Goal: Transaction & Acquisition: Purchase product/service

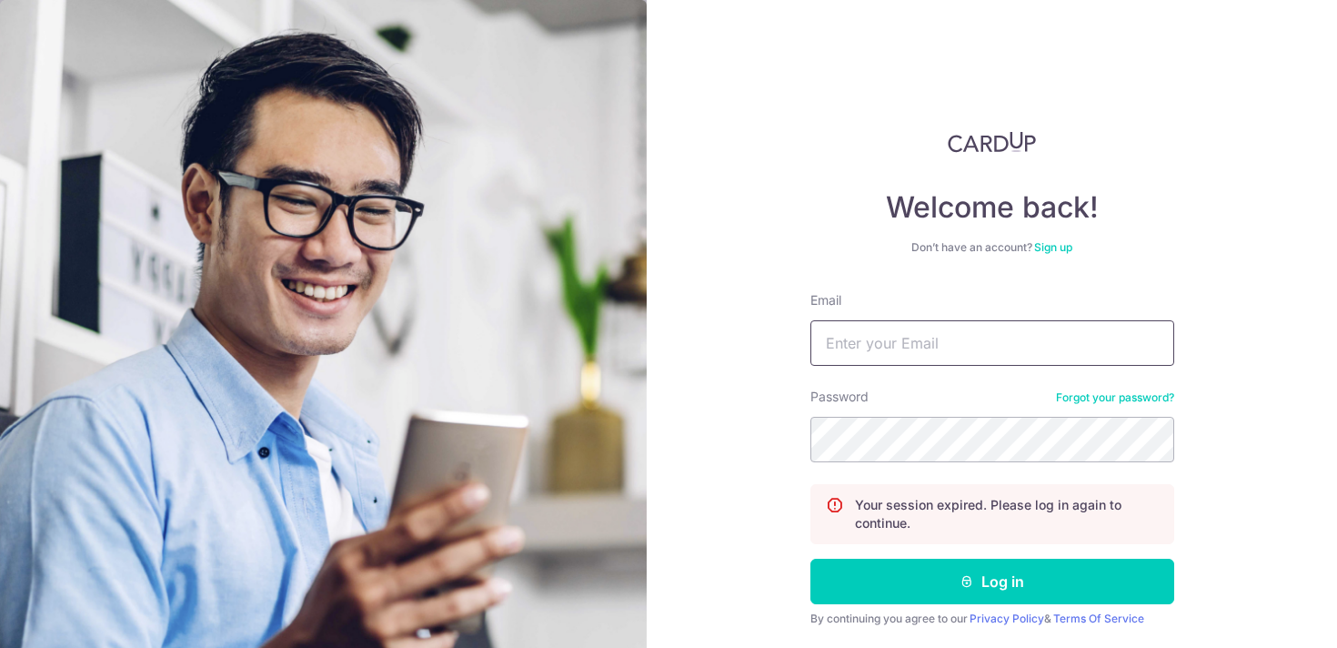
click at [923, 337] on input "Email" at bounding box center [992, 342] width 364 height 45
type input "weijin.wee@gmail.com"
click at [810, 559] on button "Log in" at bounding box center [992, 581] width 364 height 45
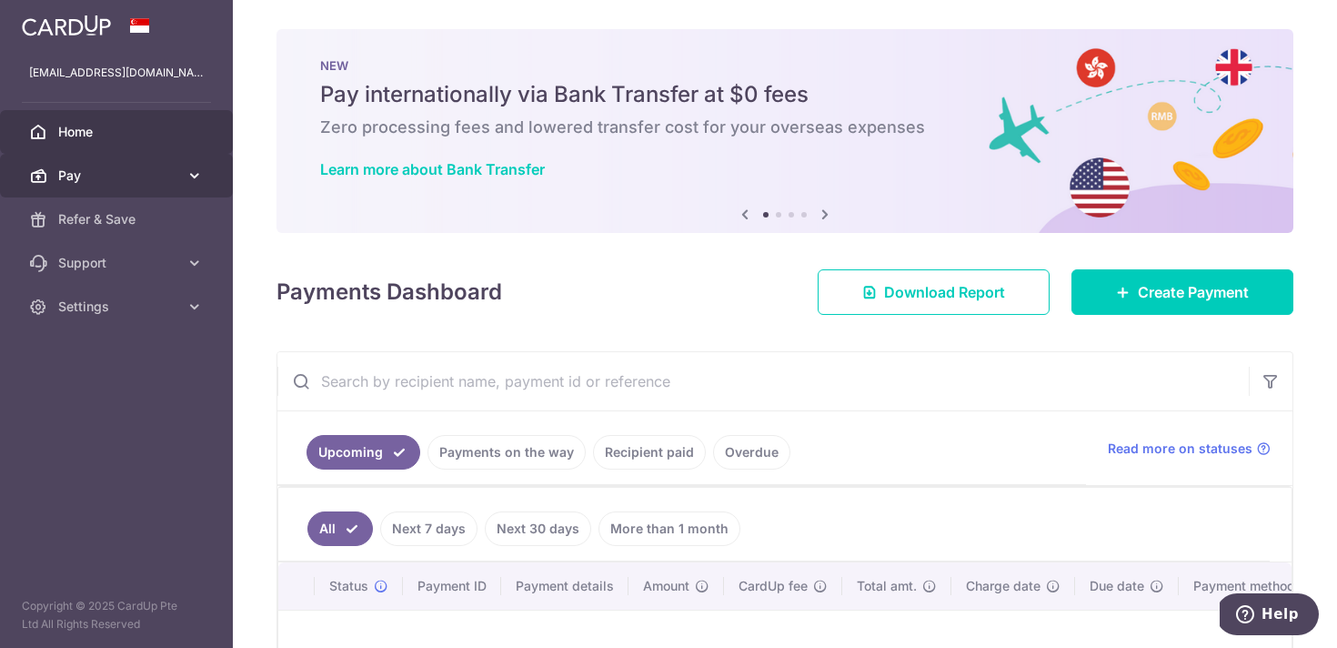
click at [115, 167] on span "Pay" at bounding box center [118, 175] width 120 height 18
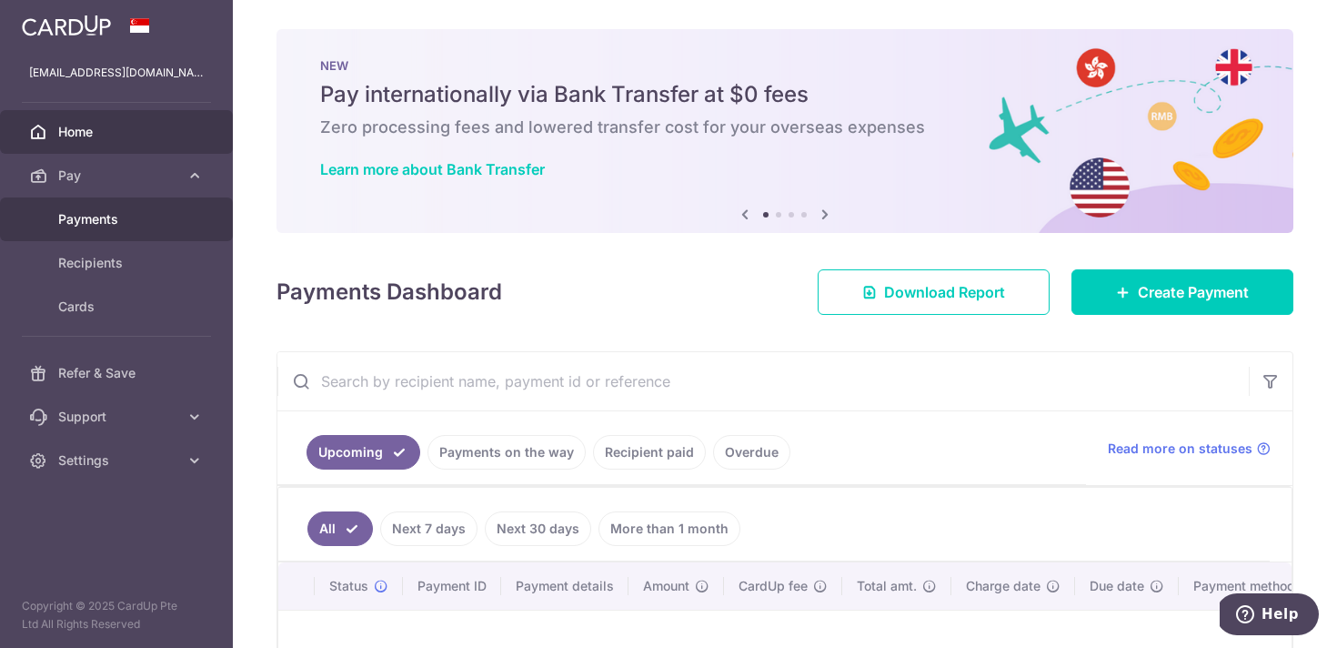
click at [108, 221] on span "Payments" at bounding box center [118, 219] width 120 height 18
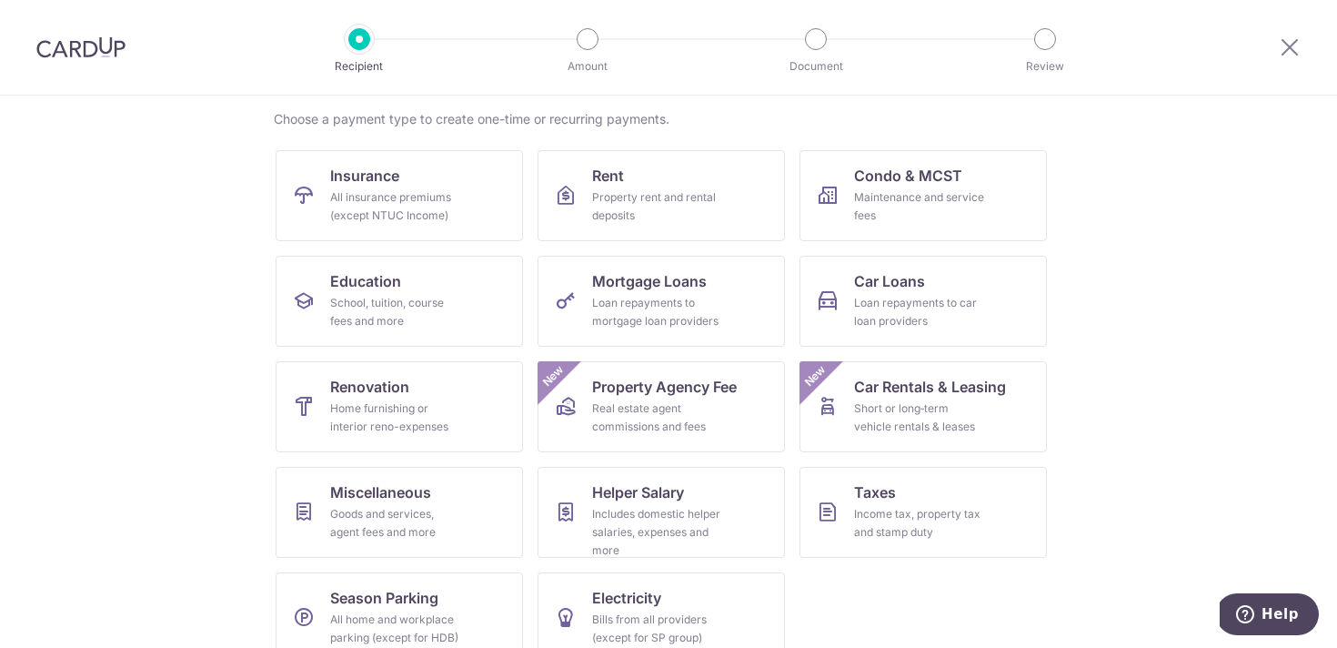
scroll to position [166, 0]
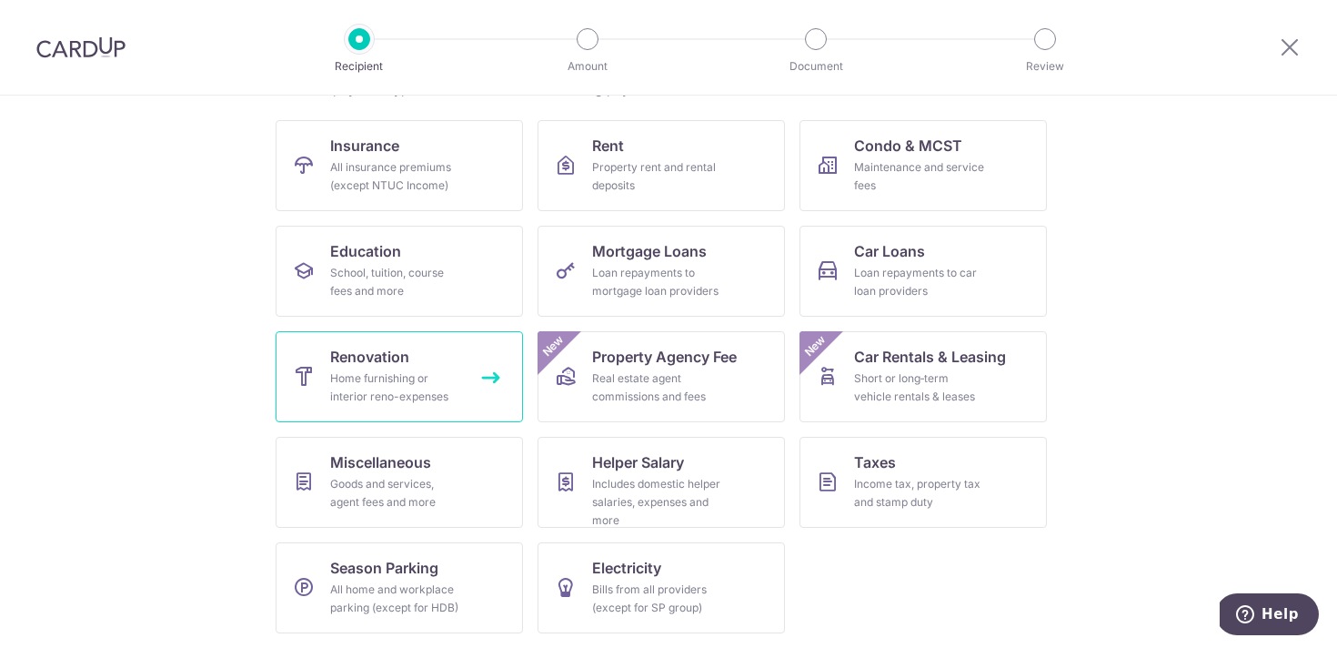
click at [493, 386] on link "Renovation Home furnishing or interior reno-expenses" at bounding box center [399, 376] width 247 height 91
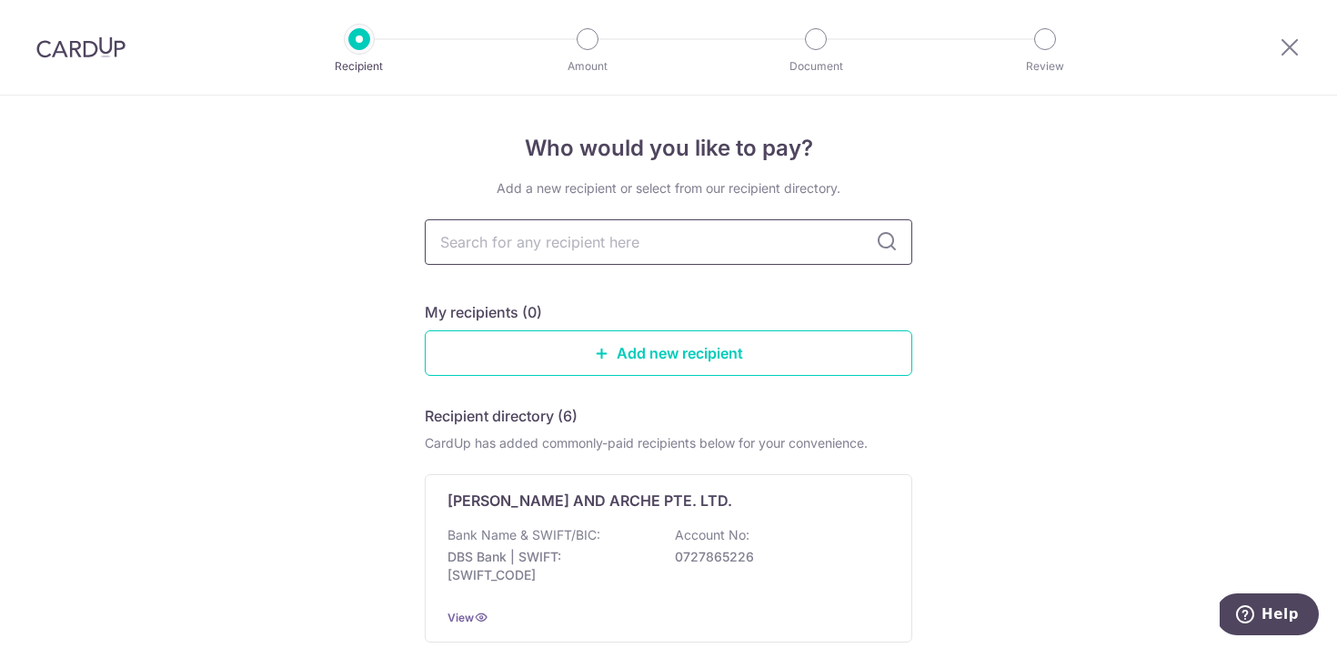
click at [681, 245] on input "text" at bounding box center [669, 241] width 488 height 45
type input "m2d"
click at [629, 244] on input "text" at bounding box center [669, 241] width 488 height 45
paste input "M CUBES DESIGN AND GLASS PTE LTD"
type input "M CUBES DESIGN AND GLASS PTE LTD"
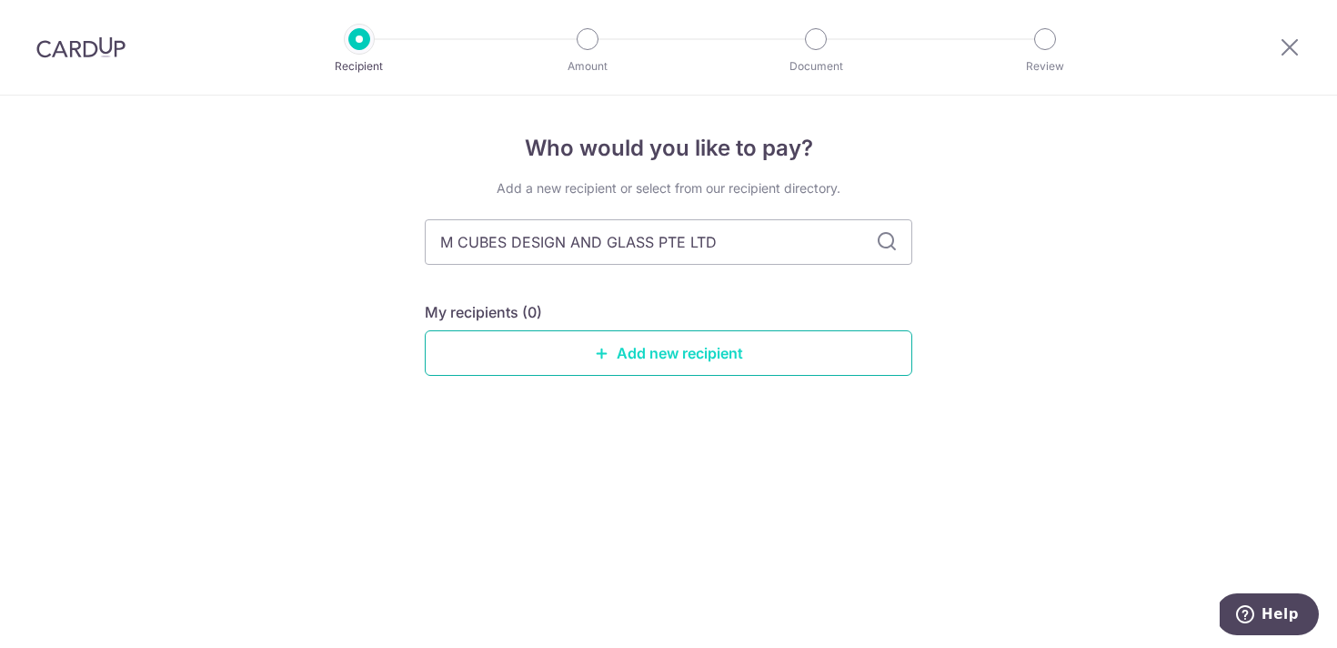
click at [677, 346] on link "Add new recipient" at bounding box center [669, 352] width 488 height 45
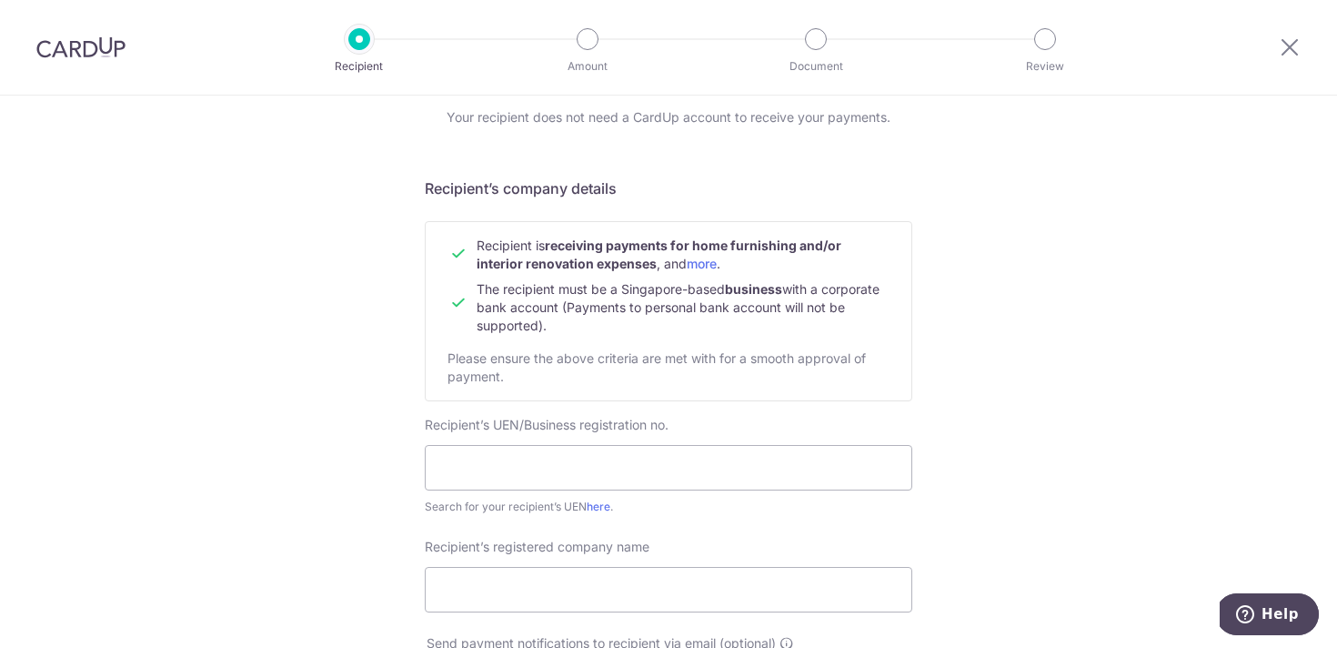
scroll to position [219, 0]
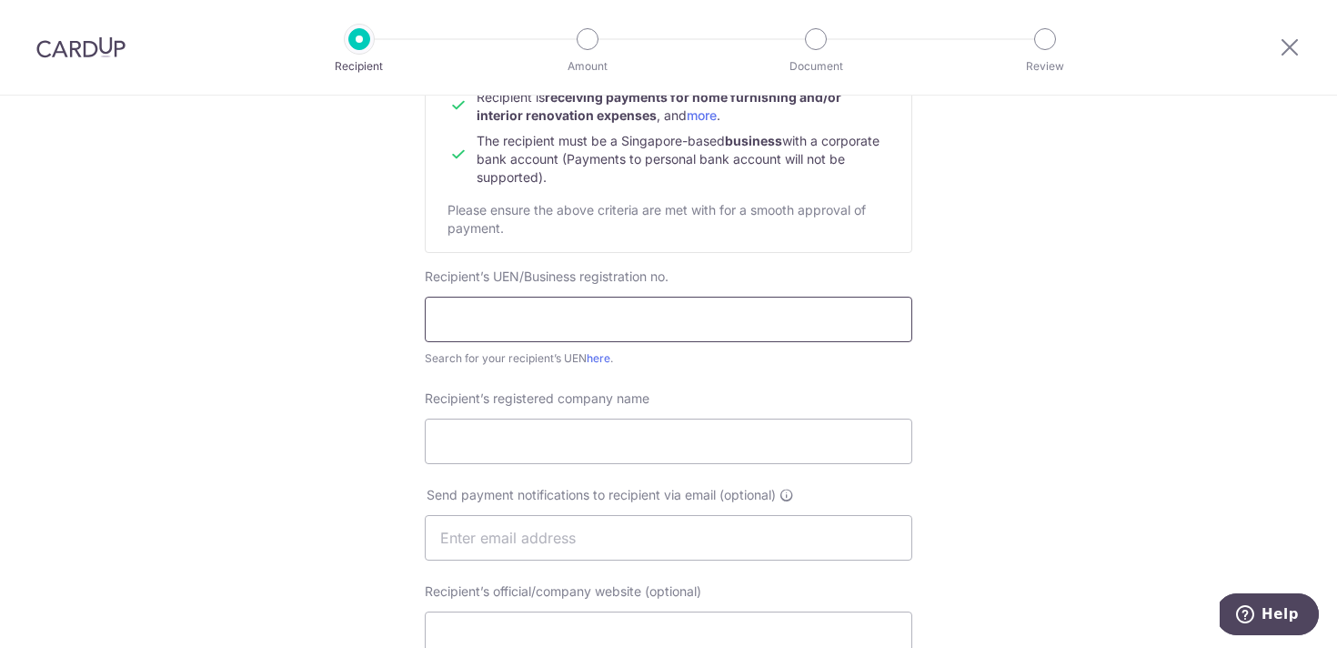
click at [593, 311] on input "text" at bounding box center [669, 319] width 488 height 45
paste input "202005906G"
type input "202005906G"
click at [523, 438] on input "Recipient’s registered company name" at bounding box center [669, 440] width 488 height 45
paste input "M CUBES DESIGN AND GLASS PTE LTD"
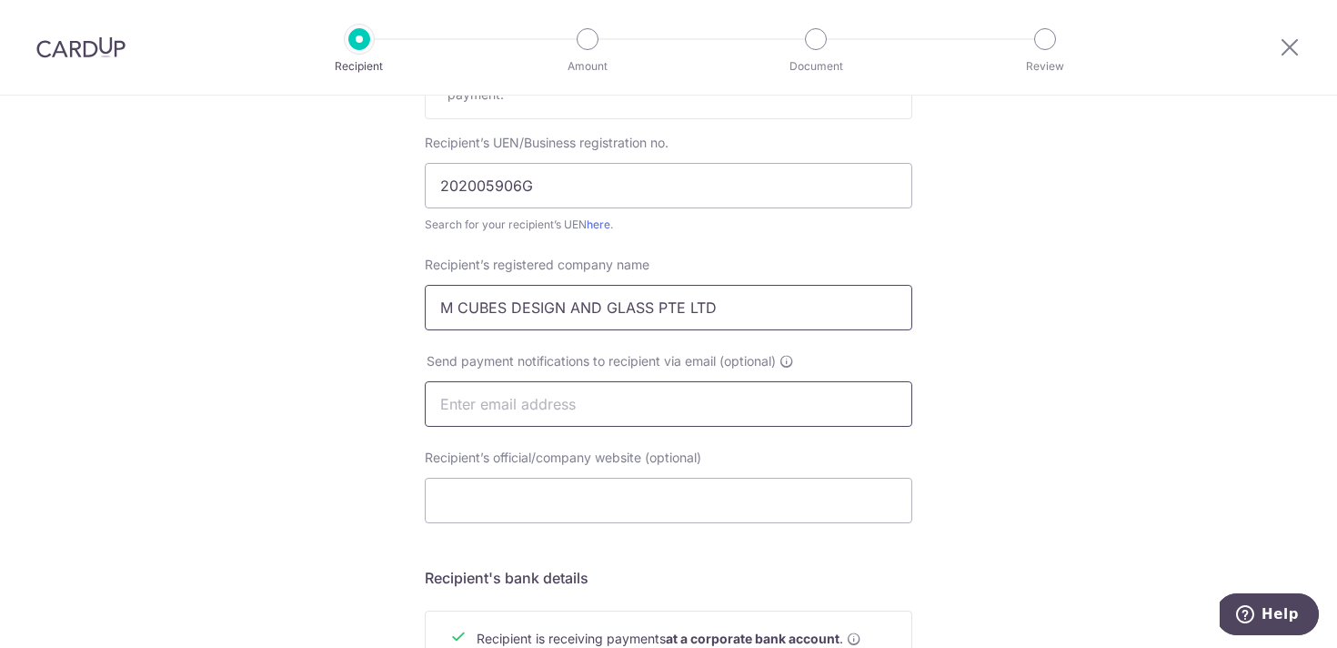
type input "M CUBES DESIGN AND GLASS PTE LTD"
click at [603, 402] on input "text" at bounding box center [669, 403] width 488 height 45
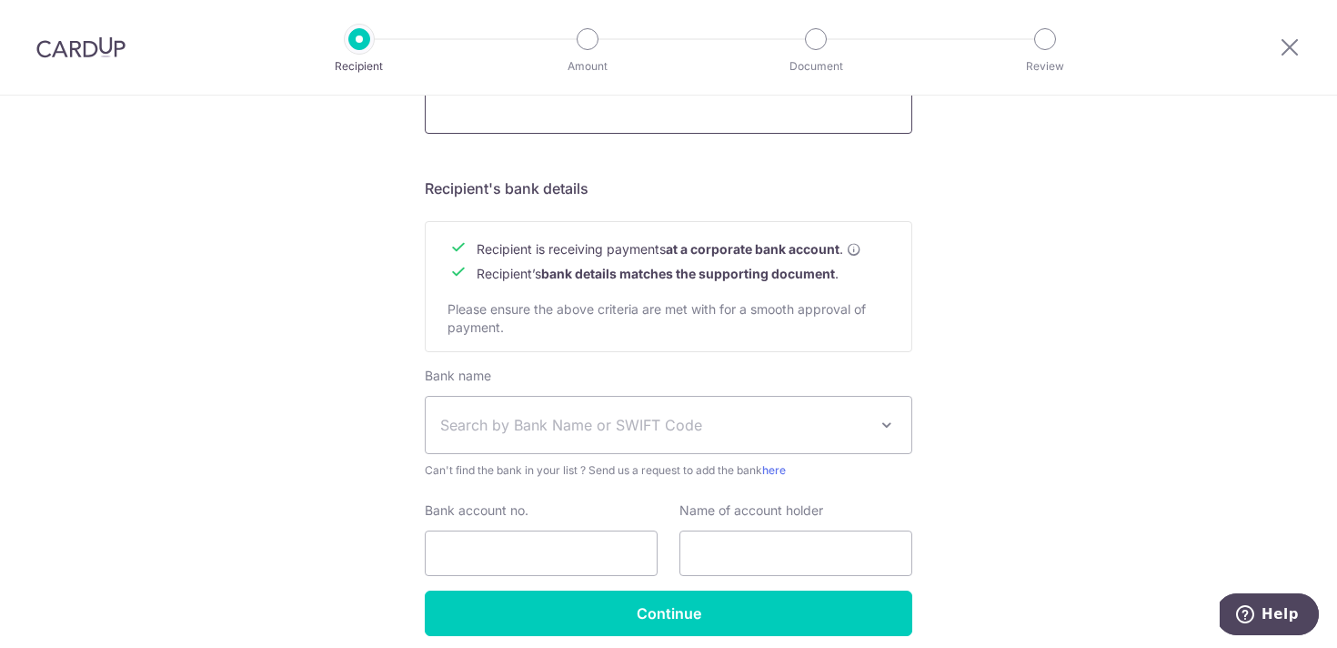
scroll to position [817, 0]
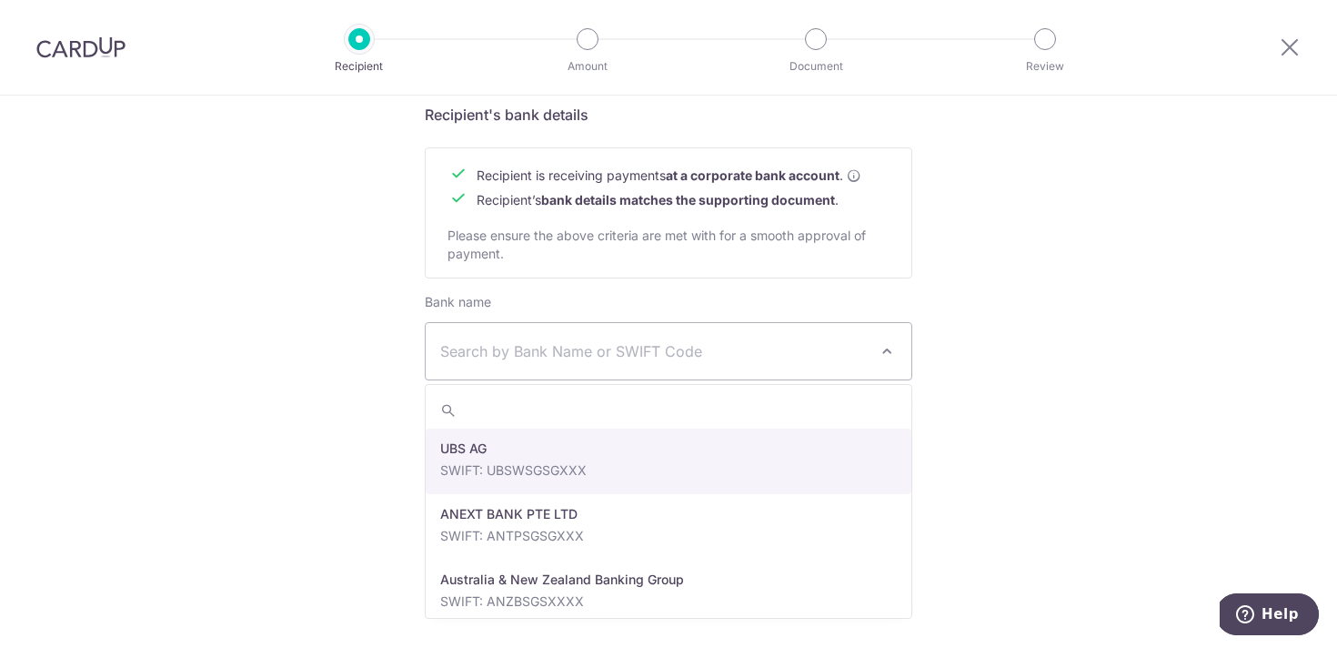
click at [587, 364] on span "Search by Bank Name or SWIFT Code" at bounding box center [669, 351] width 486 height 56
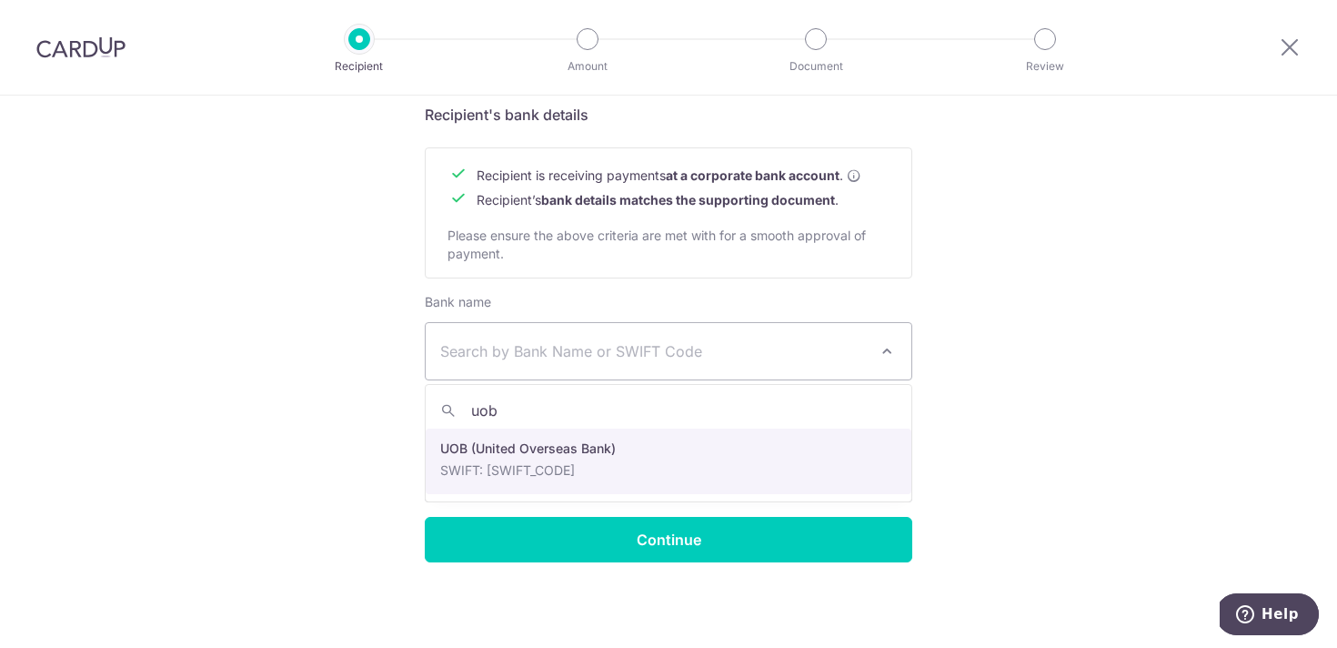
type input "uob"
select select "18"
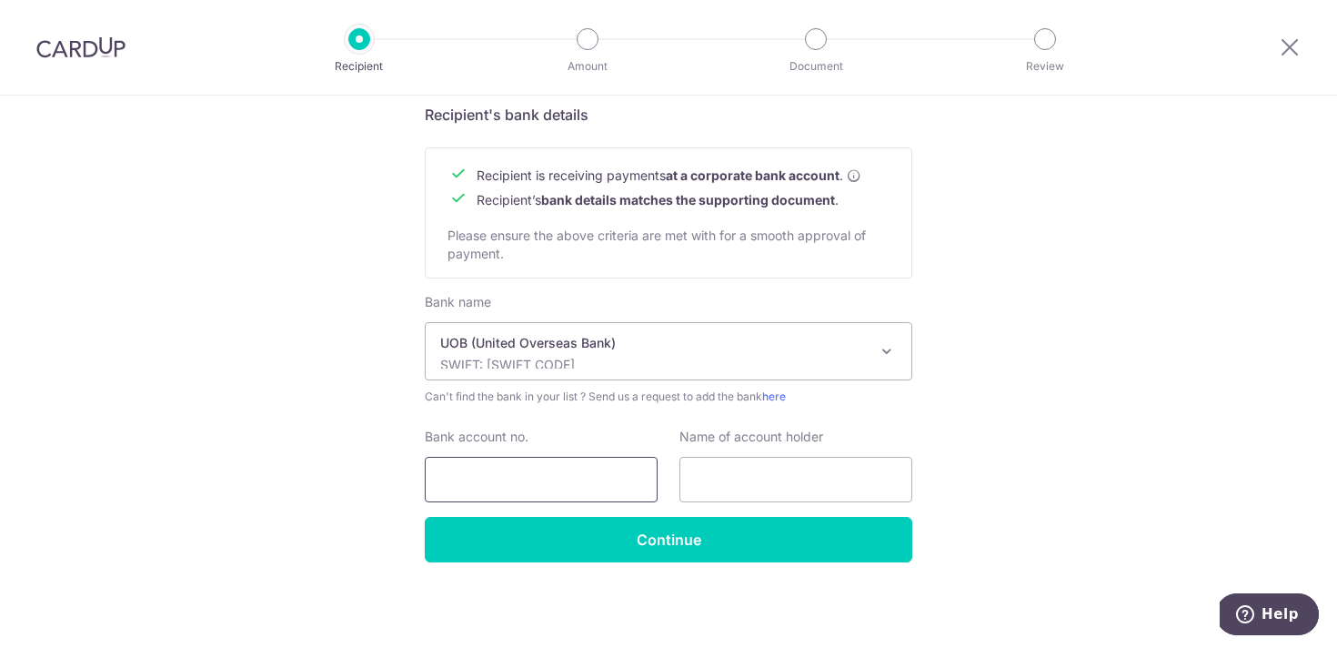
click at [589, 496] on input "Bank account no." at bounding box center [541, 479] width 233 height 45
paste input "[PHONE_NUMBER]"
type input "[PHONE_NUMBER]"
click at [718, 490] on input "text" at bounding box center [795, 479] width 233 height 45
paste input "M CUBES DESIGN AND GLASS PTE LTD"
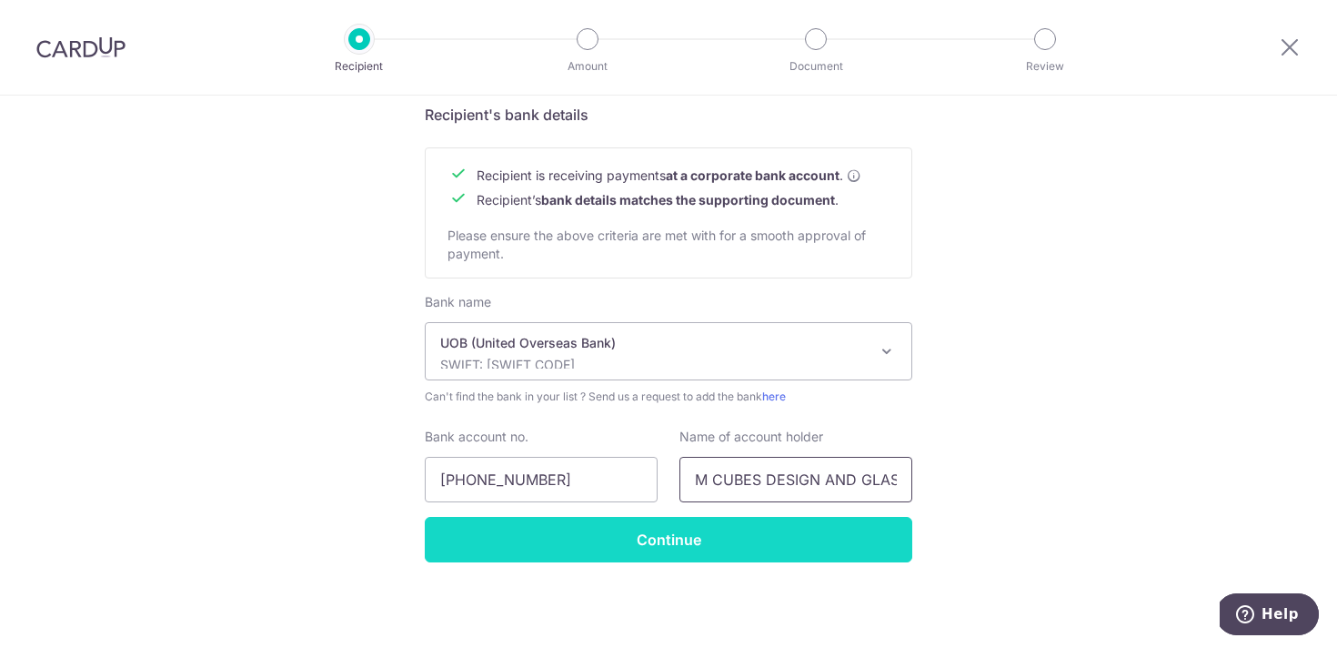
scroll to position [0, 72]
type input "M CUBES DESIGN AND GLASS PTE LTD"
click at [749, 533] on input "Continue" at bounding box center [669, 539] width 488 height 45
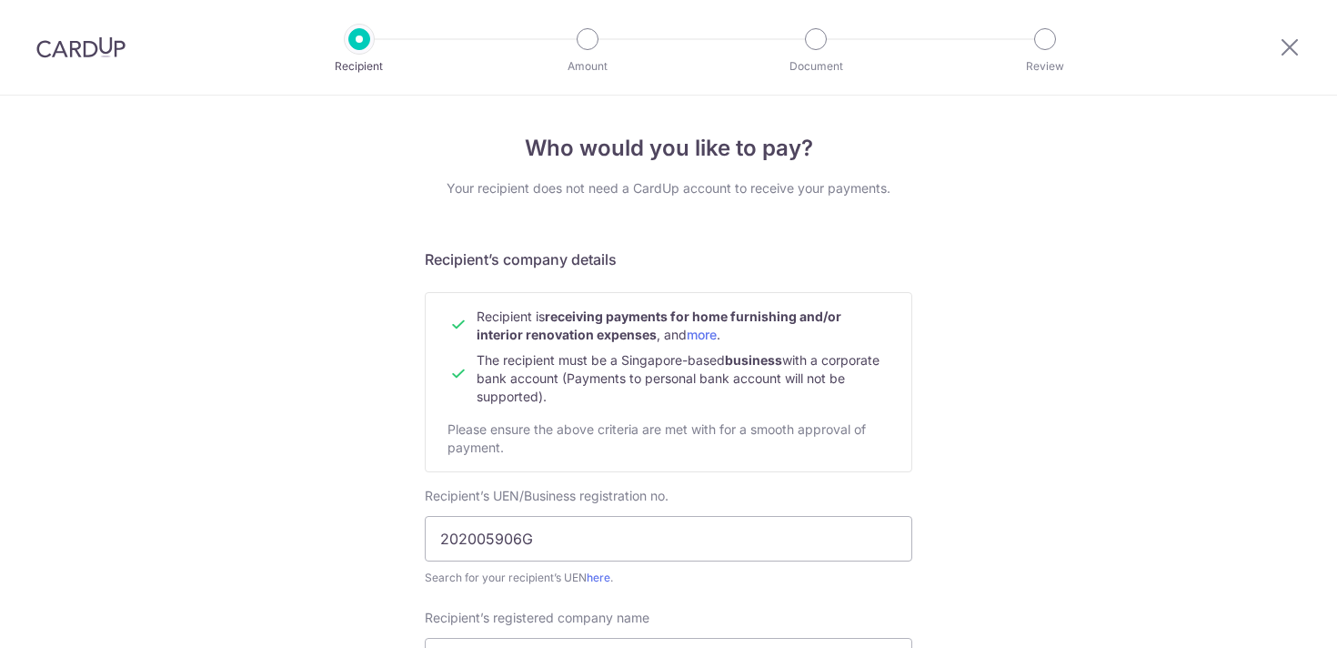
scroll to position [860, 0]
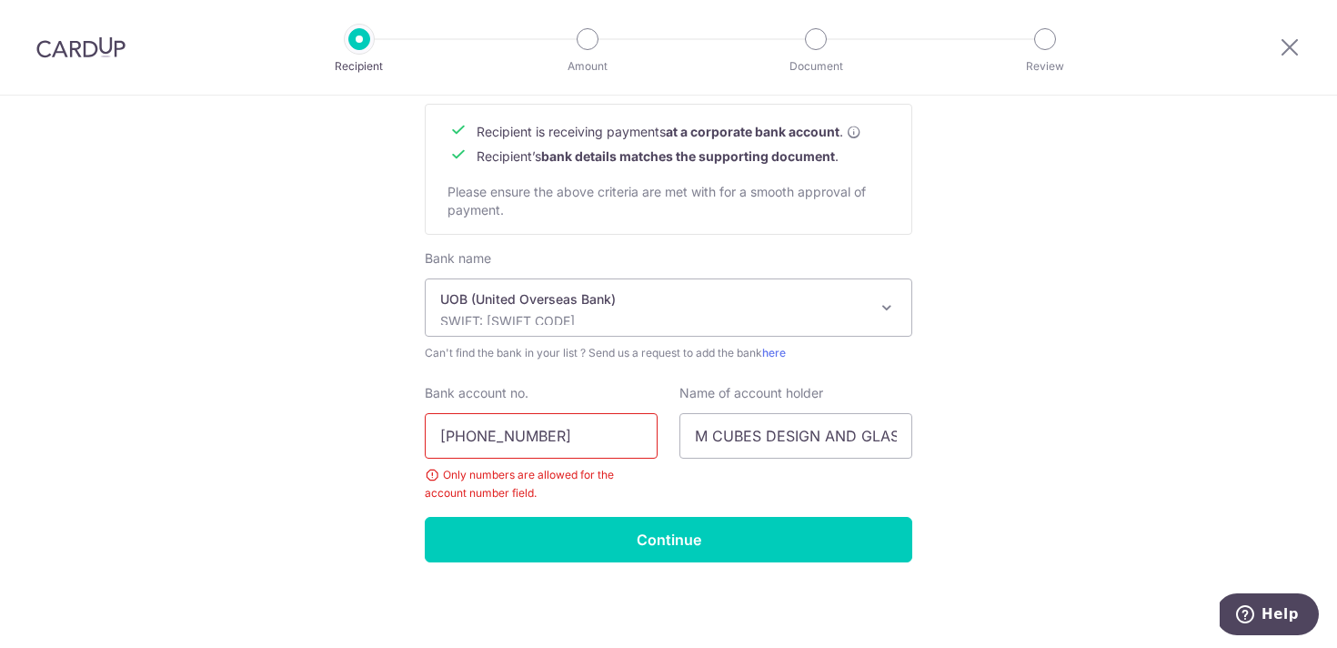
click at [562, 419] on input "[PHONE_NUMBER]" at bounding box center [541, 435] width 233 height 45
type input "3713215269"
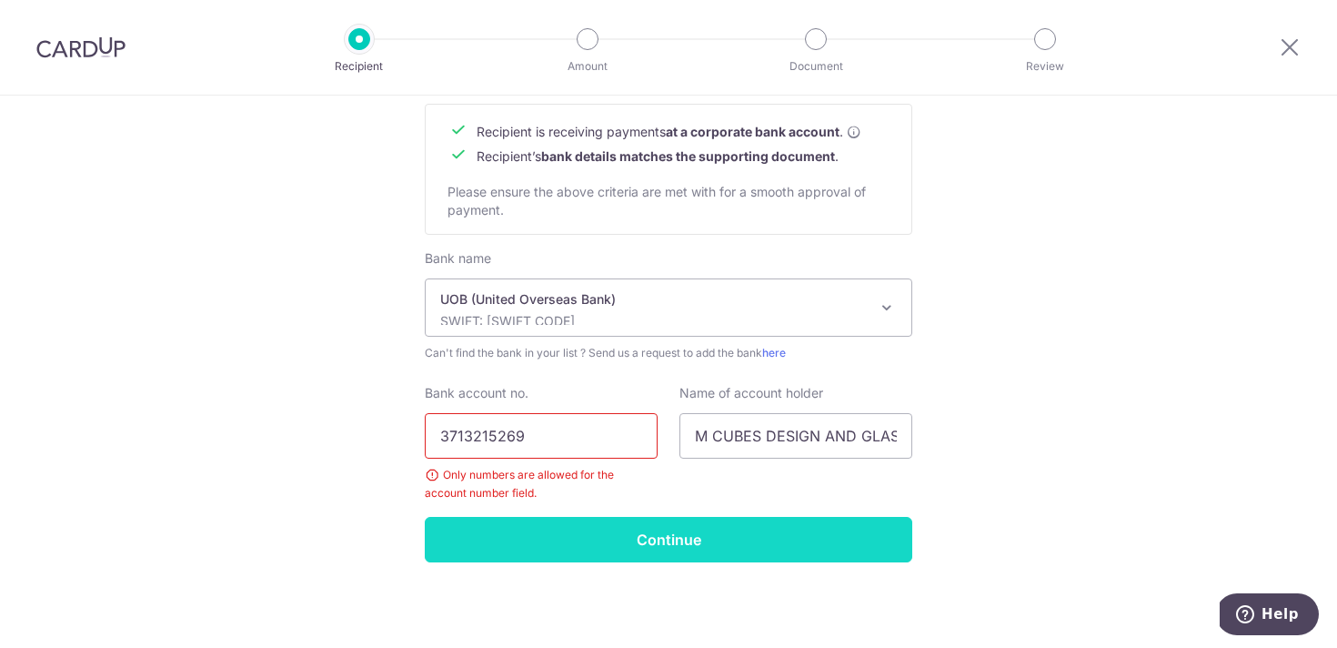
click at [654, 536] on input "Continue" at bounding box center [669, 539] width 488 height 45
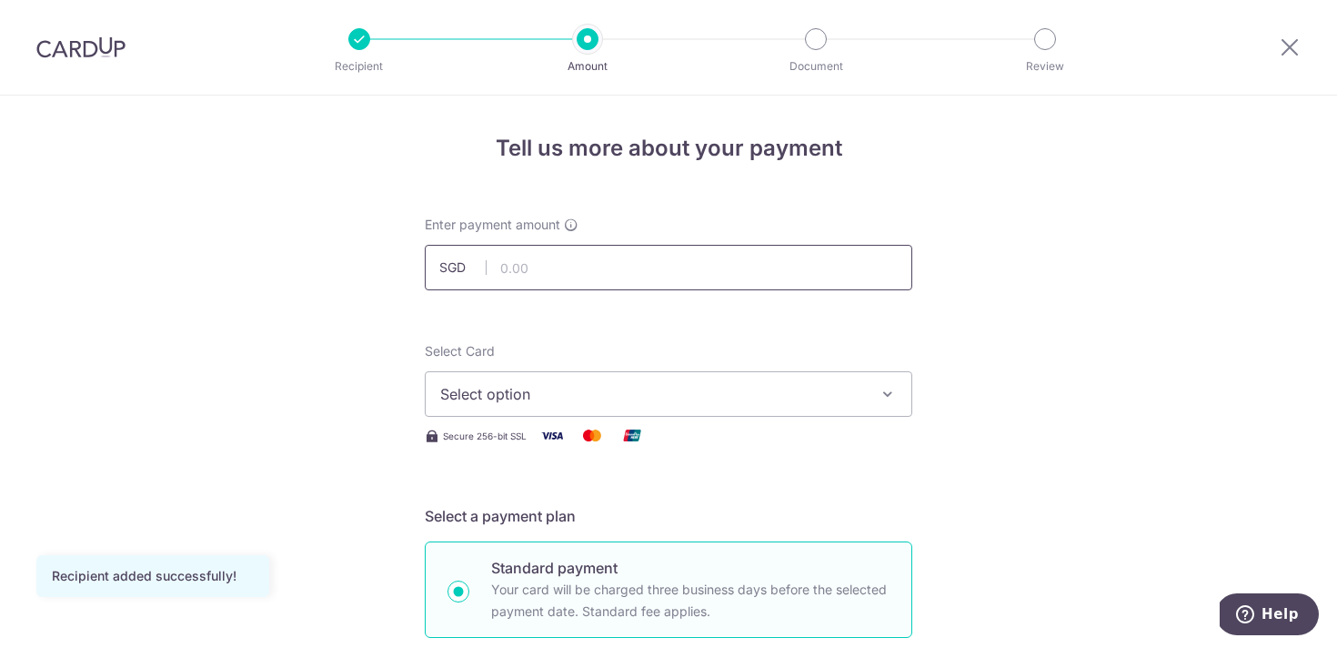
click at [589, 263] on input "text" at bounding box center [669, 267] width 488 height 45
type input "22,904.00"
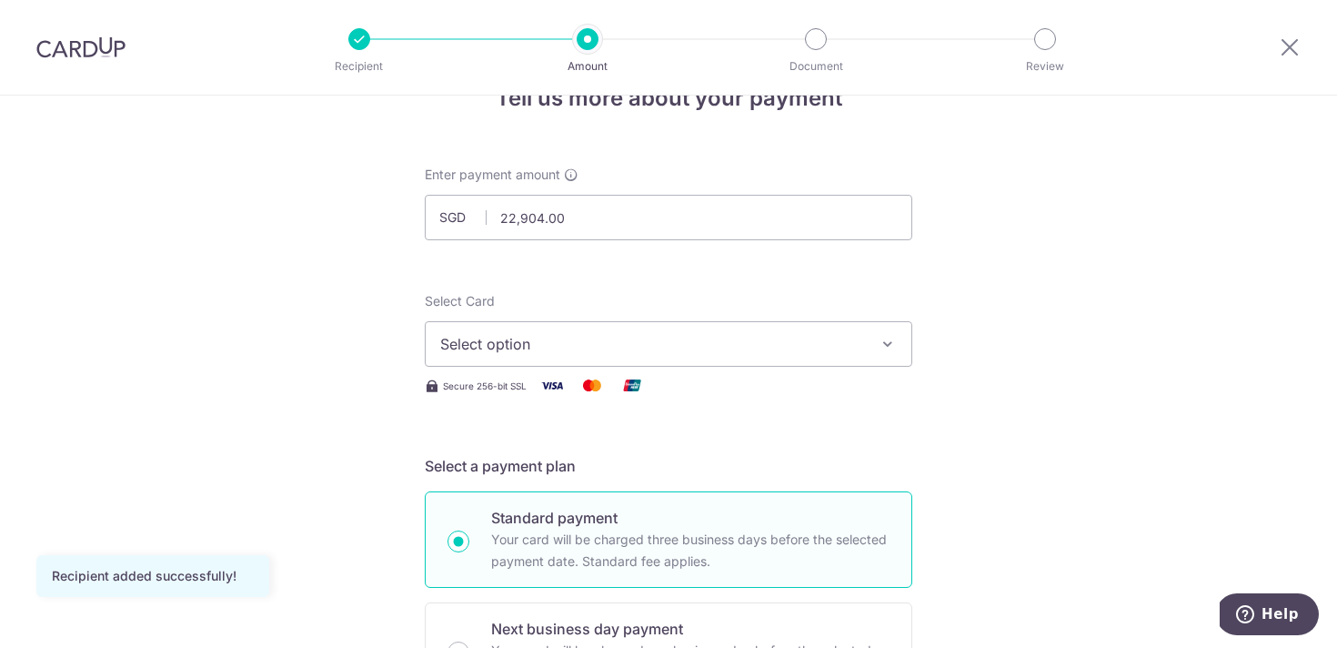
scroll to position [65, 0]
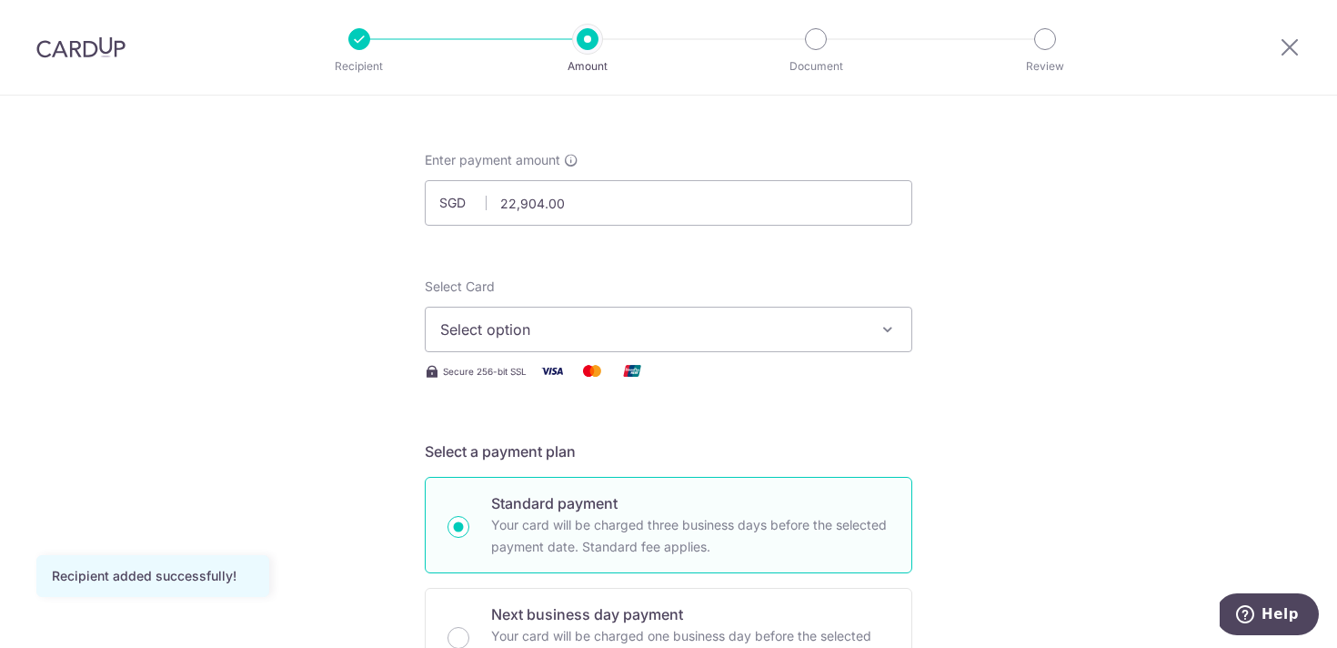
click at [616, 318] on span "Select option" at bounding box center [652, 329] width 424 height 22
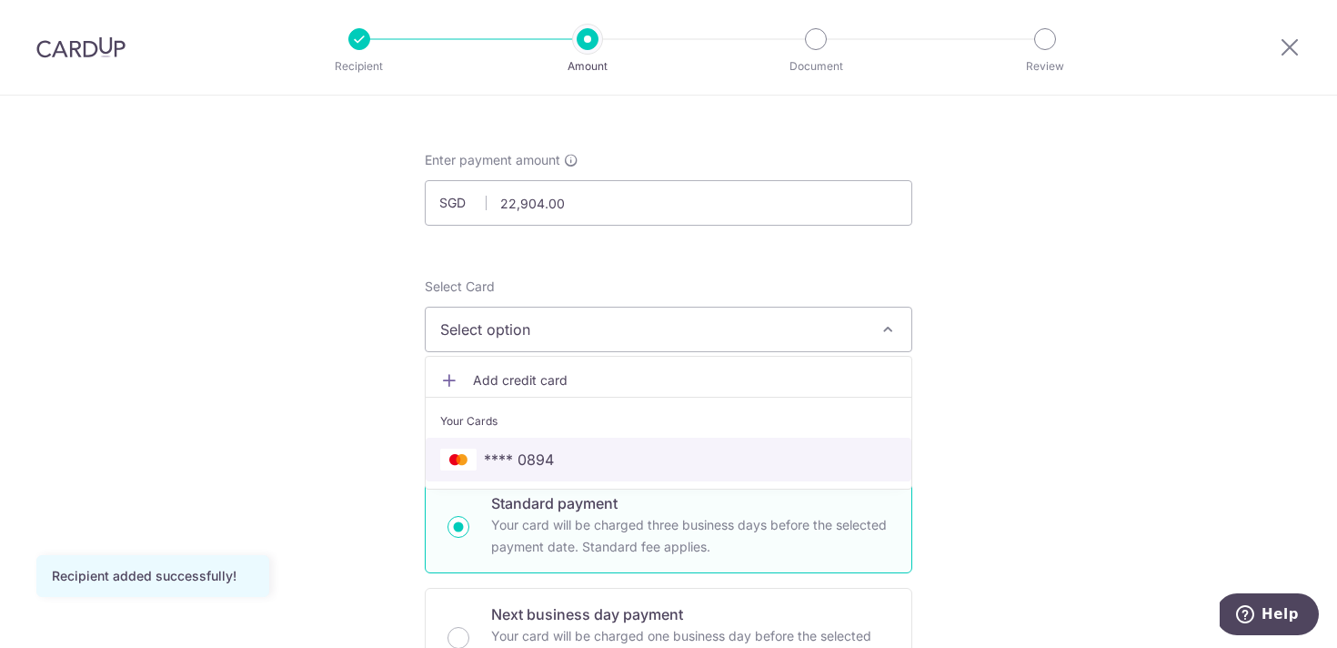
click at [639, 446] on link "**** 0894" at bounding box center [669, 460] width 486 height 44
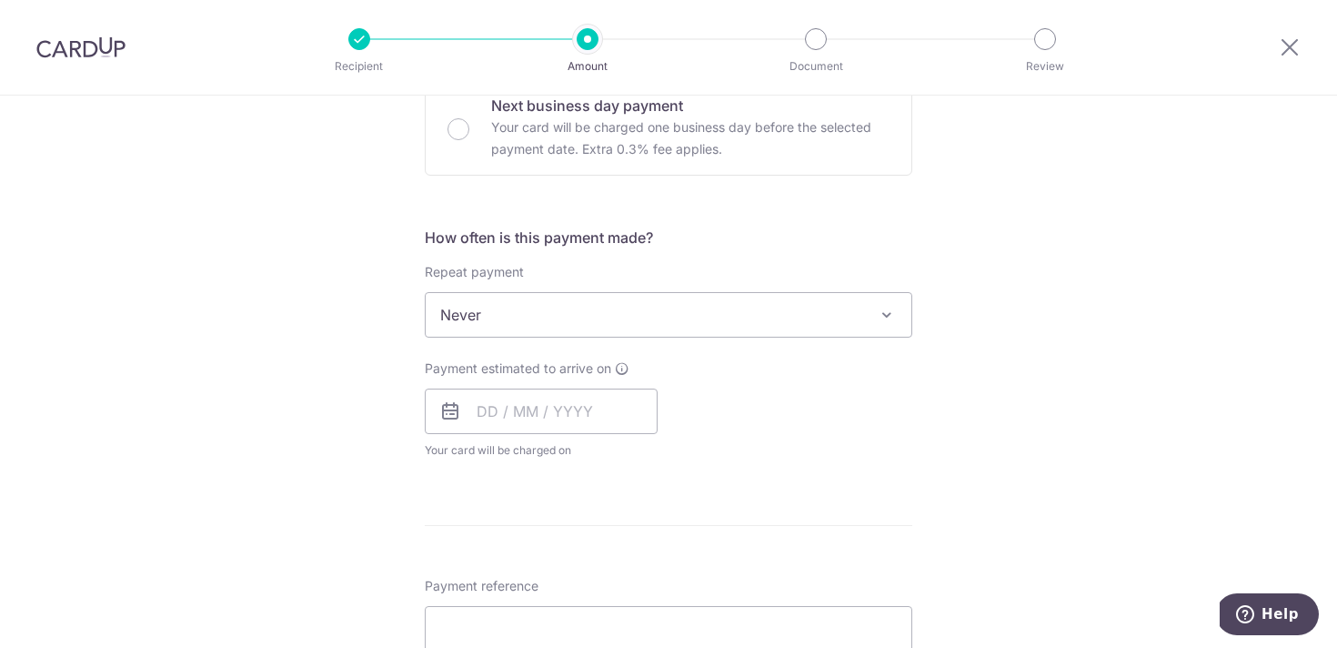
scroll to position [579, 0]
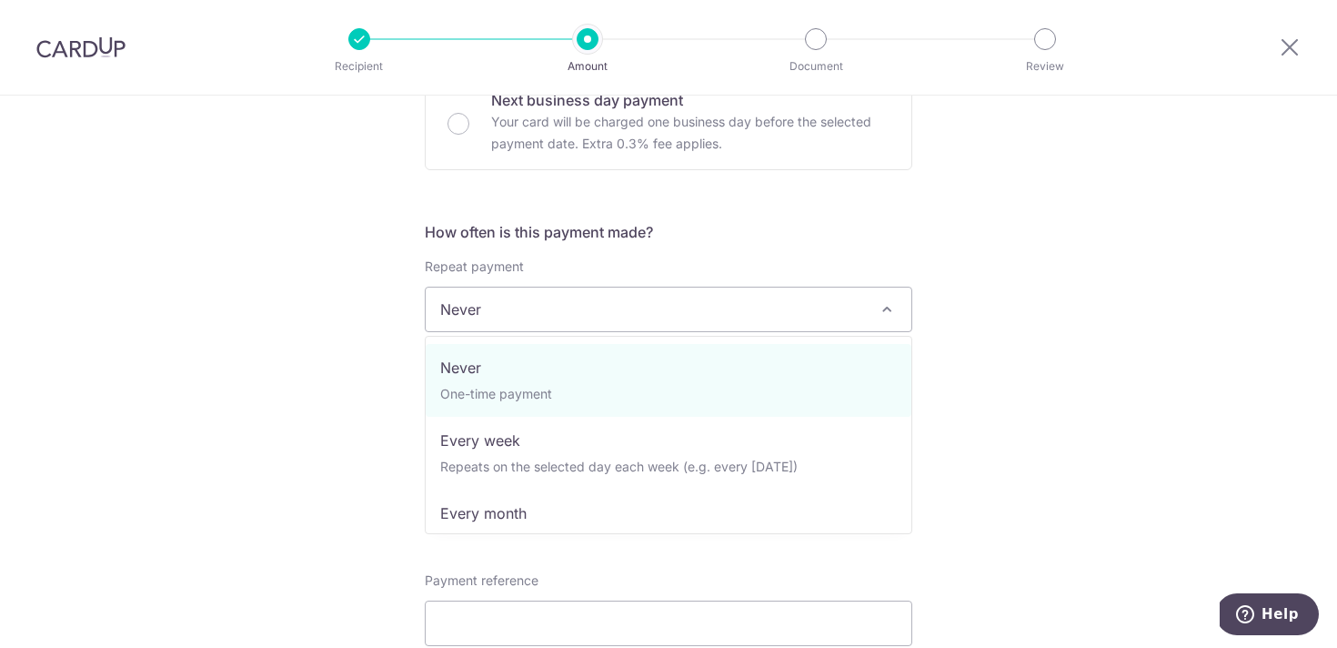
click at [602, 301] on span "Never" at bounding box center [669, 309] width 486 height 44
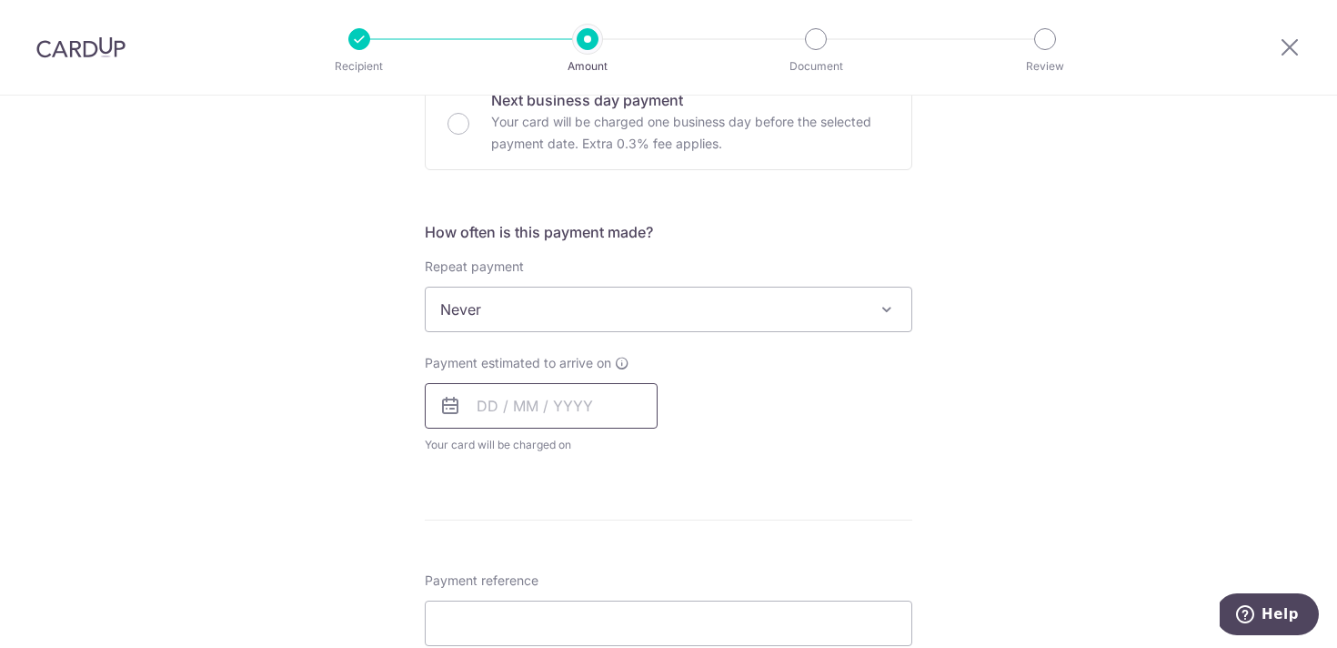
click at [480, 412] on input "text" at bounding box center [541, 405] width 233 height 45
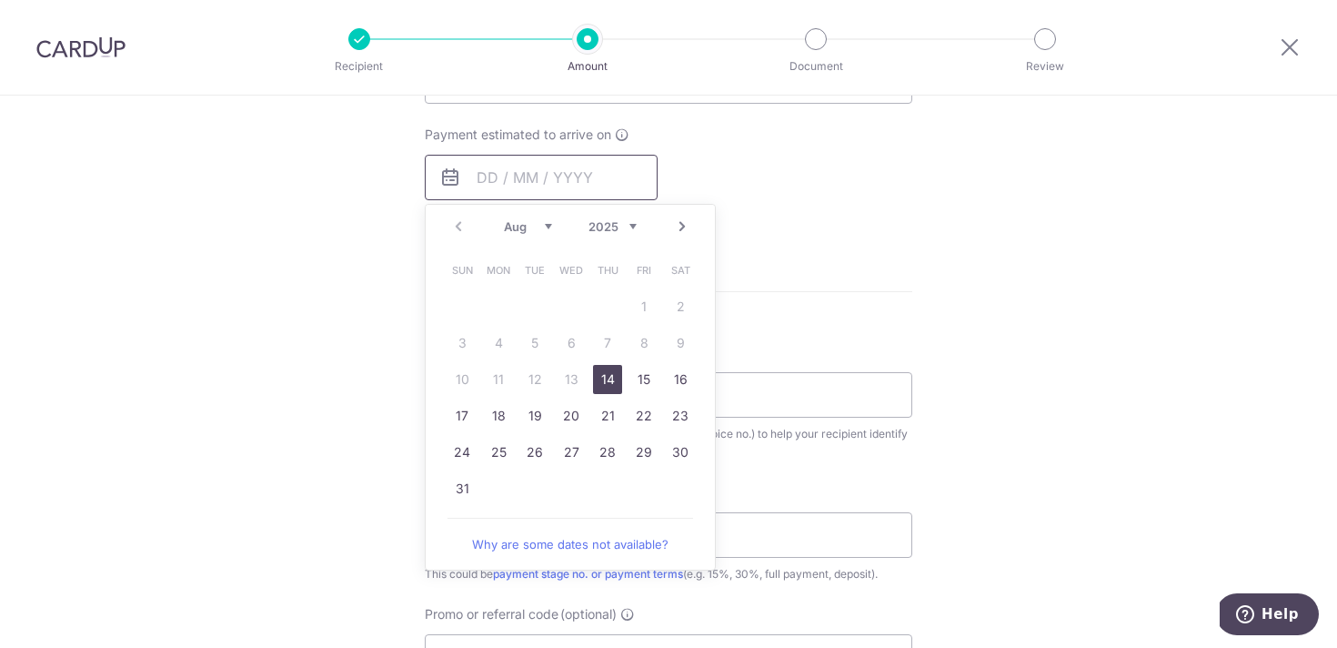
scroll to position [842, 0]
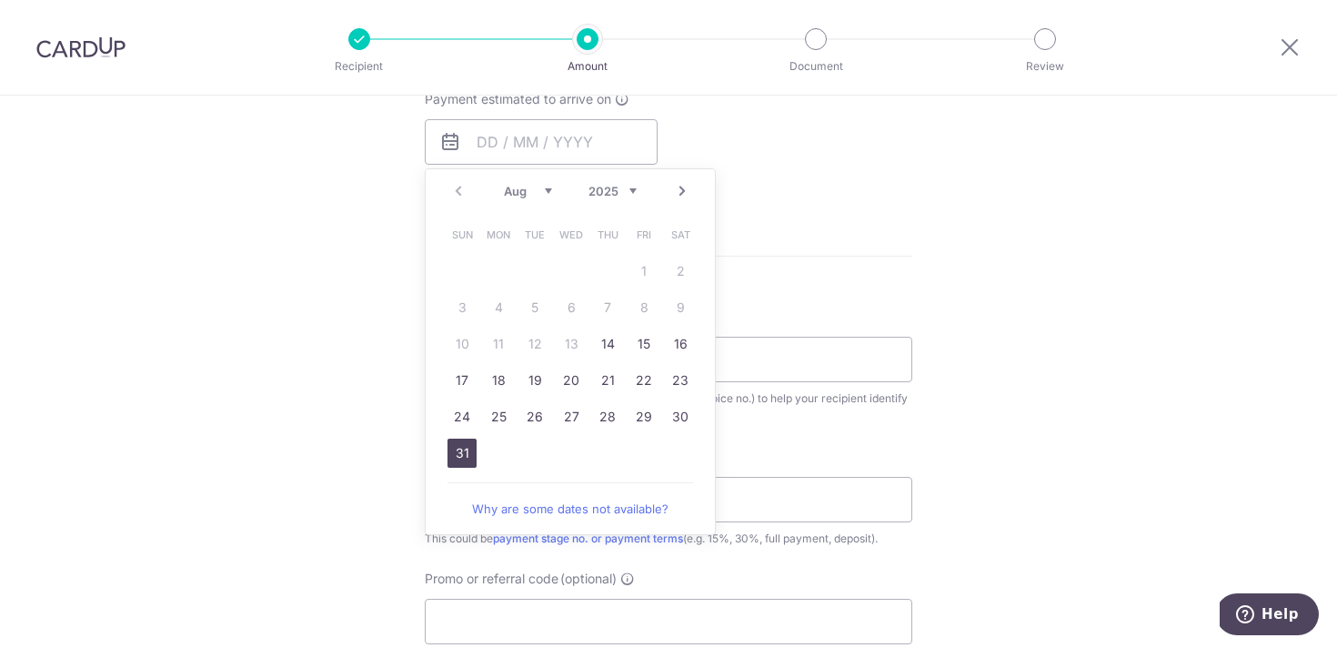
click at [463, 454] on link "31" at bounding box center [462, 452] width 29 height 29
type input "31/08/2025"
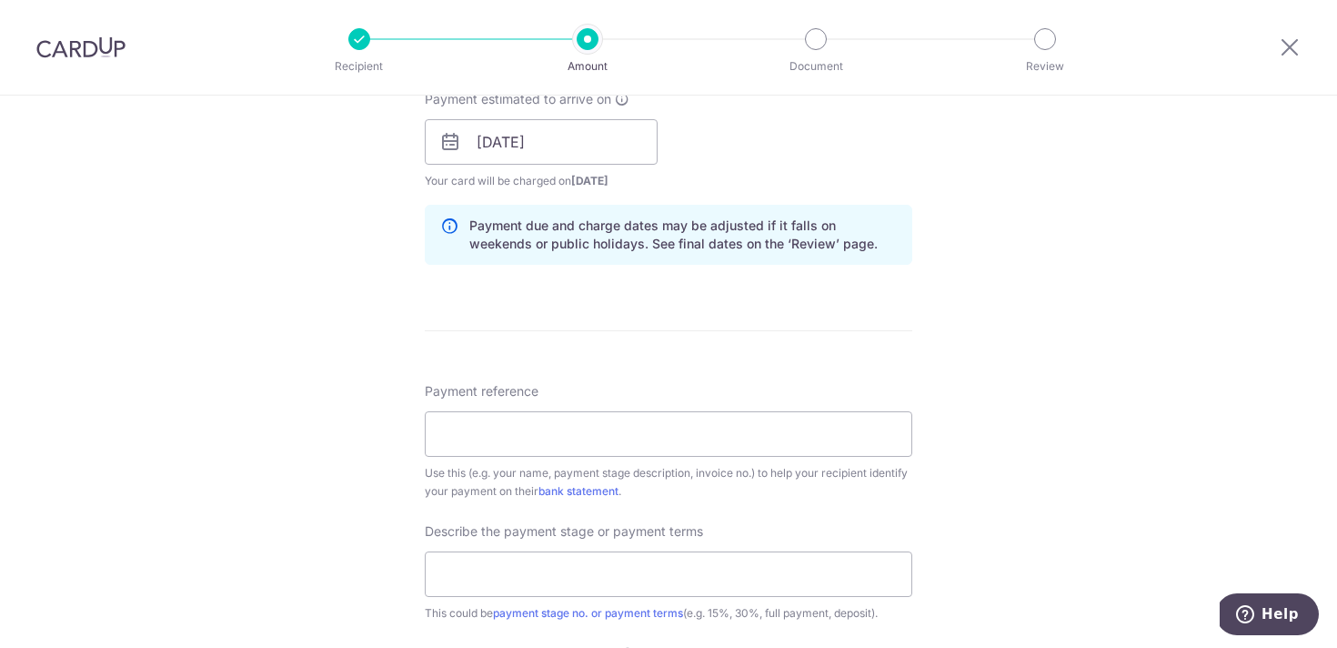
click at [972, 321] on div "Tell us more about your payment Enter payment amount SGD 22,904.00 22904.00 Rec…" at bounding box center [668, 174] width 1337 height 1842
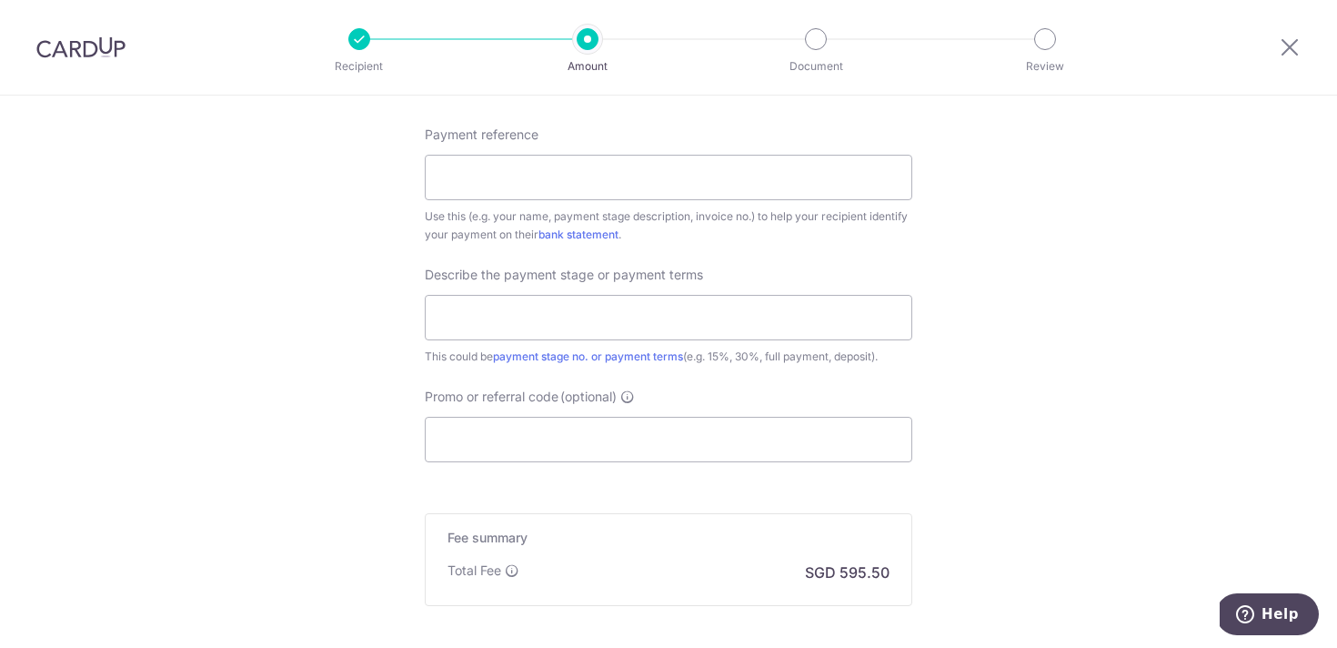
scroll to position [1290, 0]
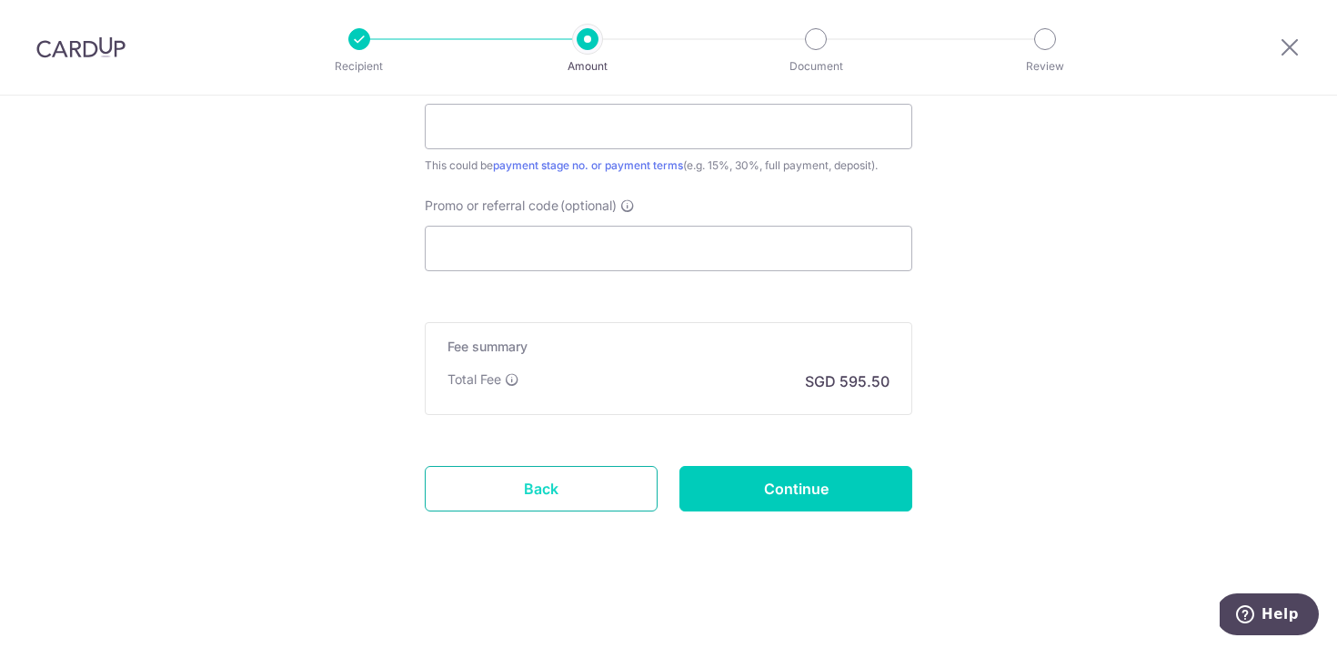
click at [583, 478] on link "Back" at bounding box center [541, 488] width 233 height 45
